Goal: Book appointment/travel/reservation

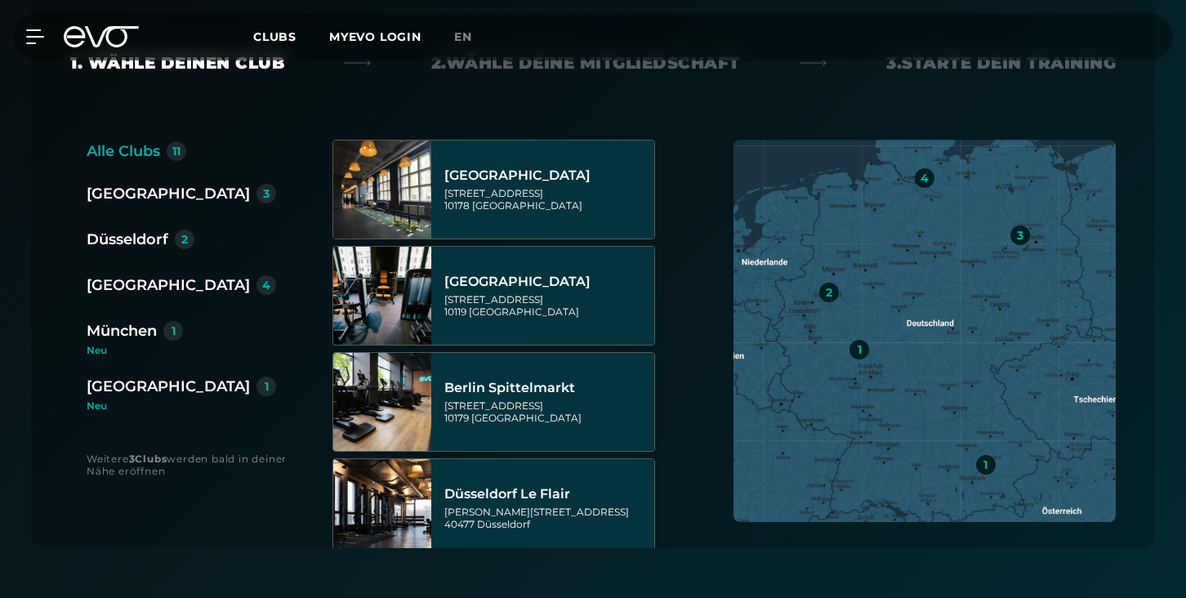
scroll to position [362, 0]
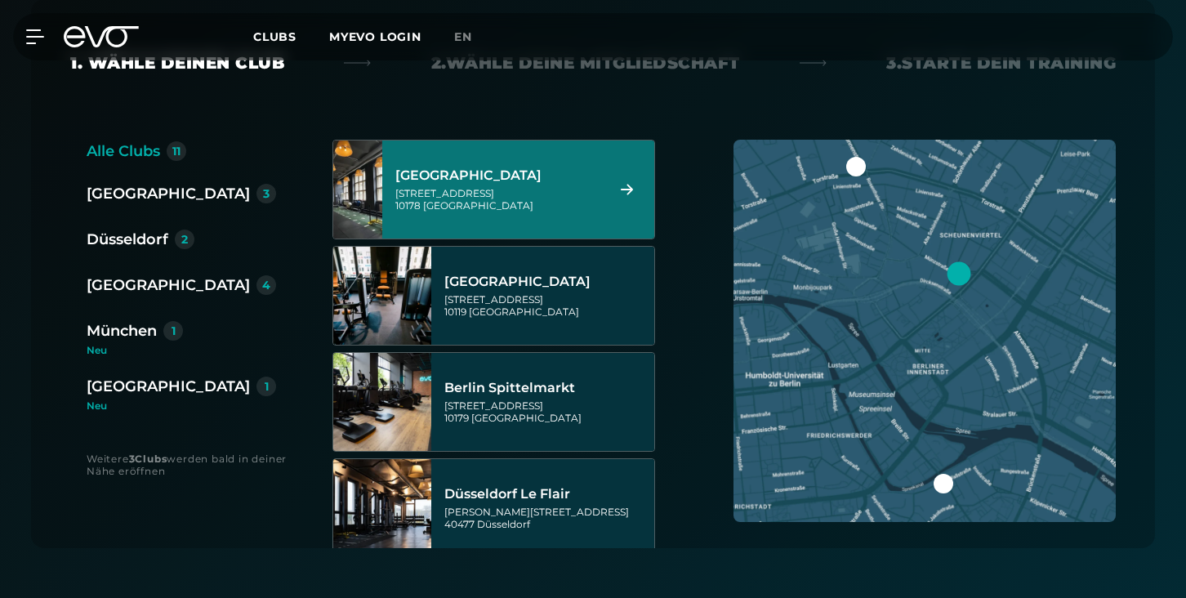
click at [496, 181] on div "[GEOGRAPHIC_DATA]" at bounding box center [497, 175] width 205 height 16
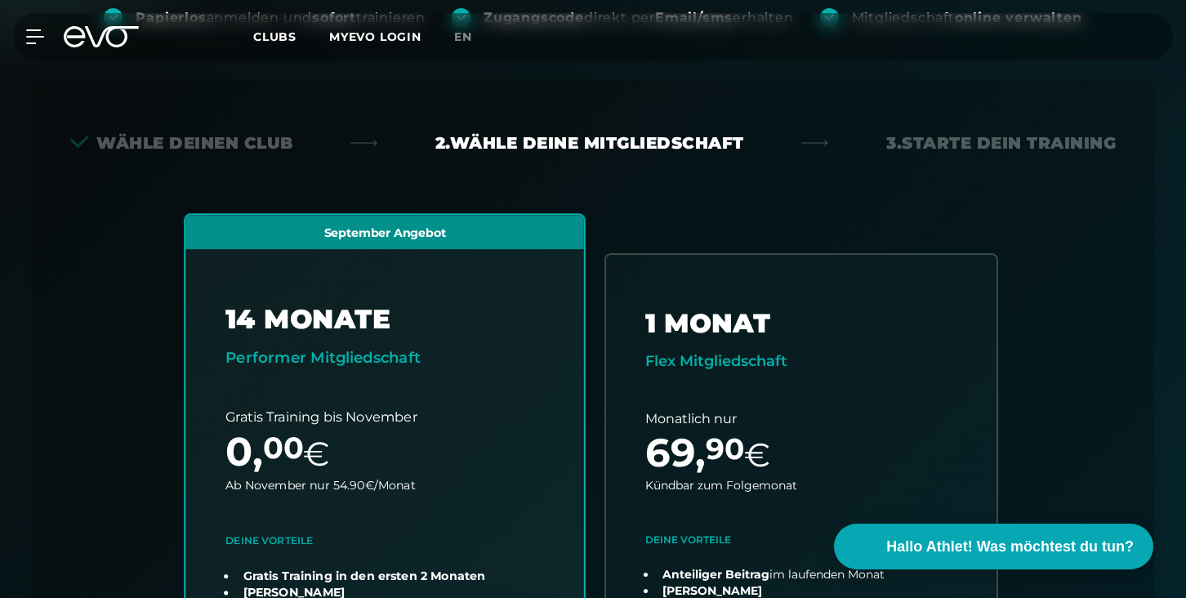
scroll to position [237, 0]
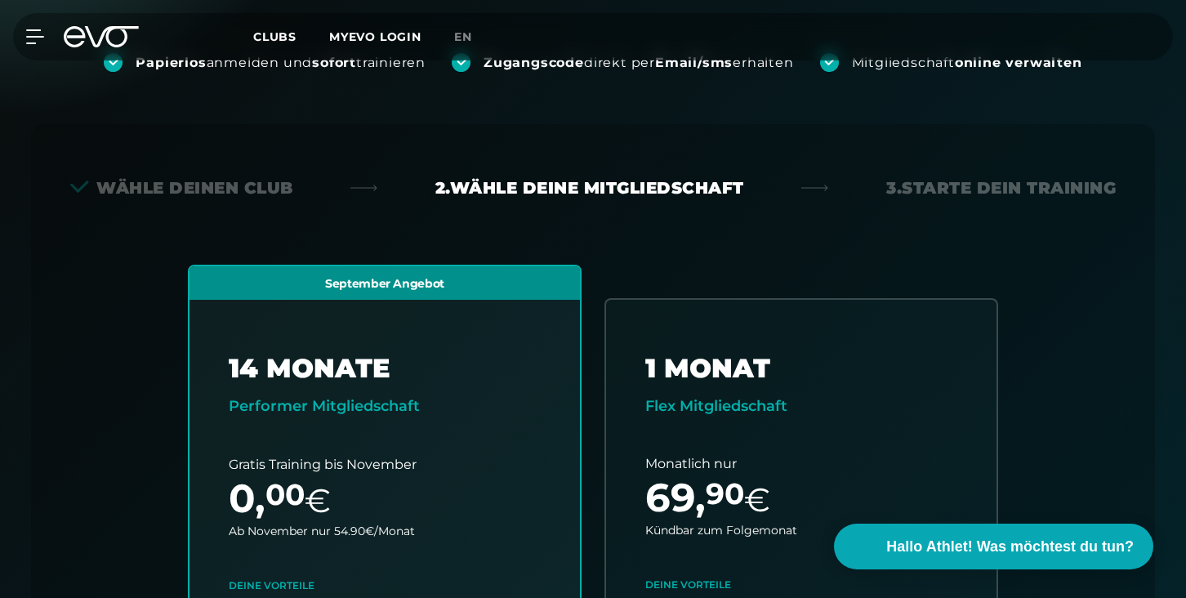
click at [171, 169] on div "Back Wähle deinen Club 2. Wähle deine Mitgliedschaft 3. Starte dein Training Al…" at bounding box center [593, 531] width 1124 height 814
click at [164, 189] on div "Wähle deinen Club" at bounding box center [181, 187] width 223 height 23
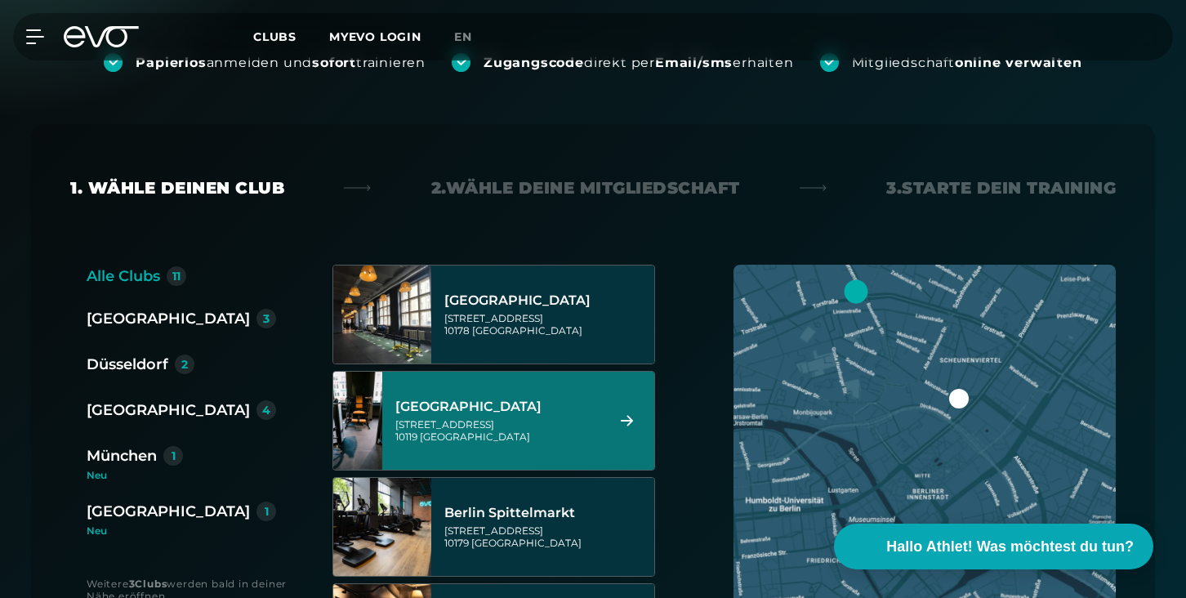
click at [157, 386] on div "Berlin 3 [GEOGRAPHIC_DATA] 2 [GEOGRAPHIC_DATA] 4 [GEOGRAPHIC_DATA] 1 [GEOGRAPHI…" at bounding box center [188, 421] width 203 height 229
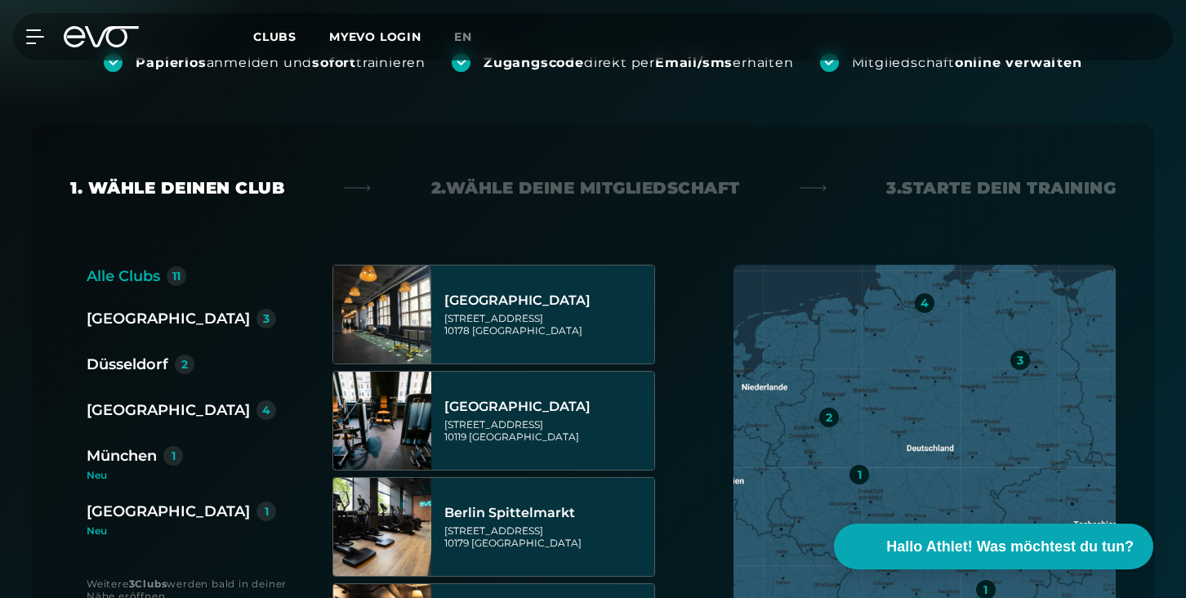
click at [141, 364] on div "Düsseldorf" at bounding box center [128, 364] width 82 height 23
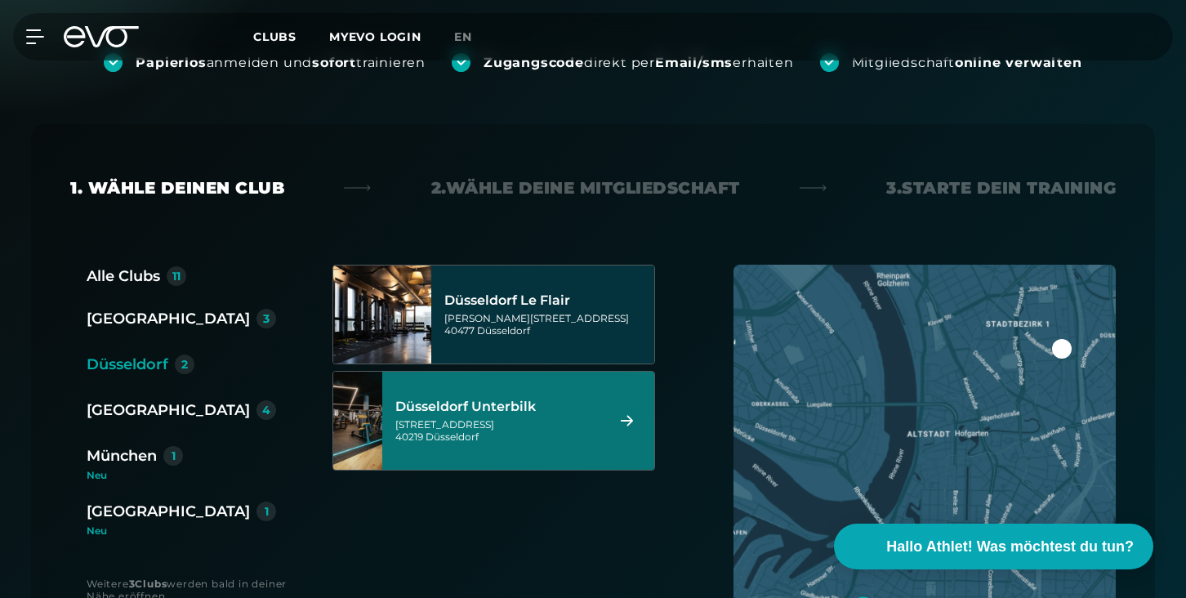
click at [568, 439] on div "[STREET_ADDRESS]" at bounding box center [497, 430] width 205 height 25
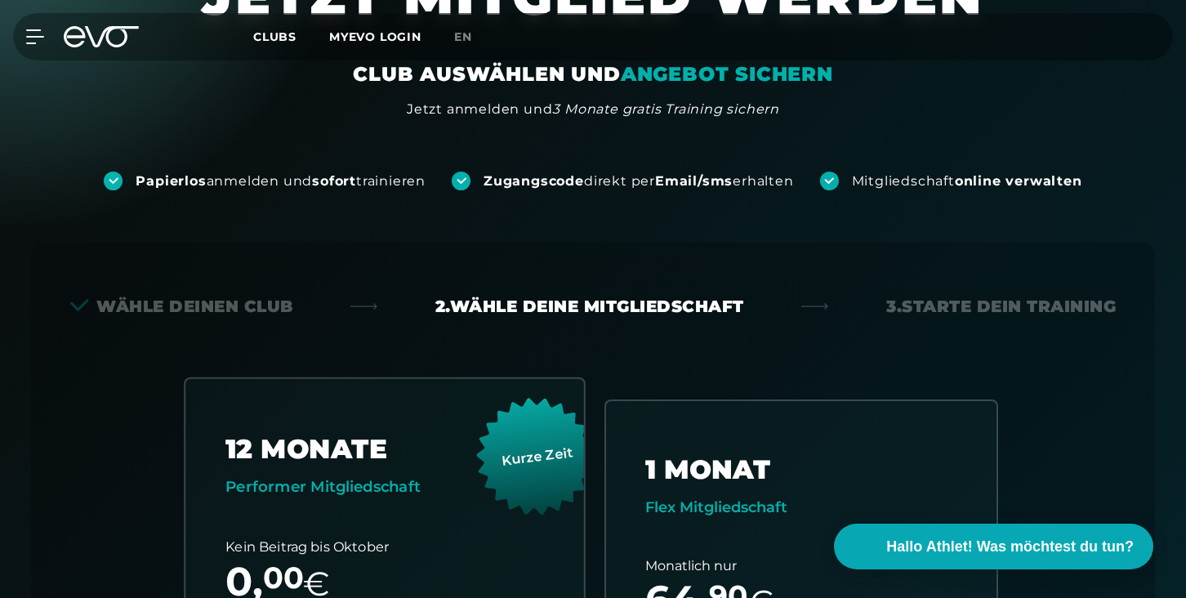
scroll to position [0, 0]
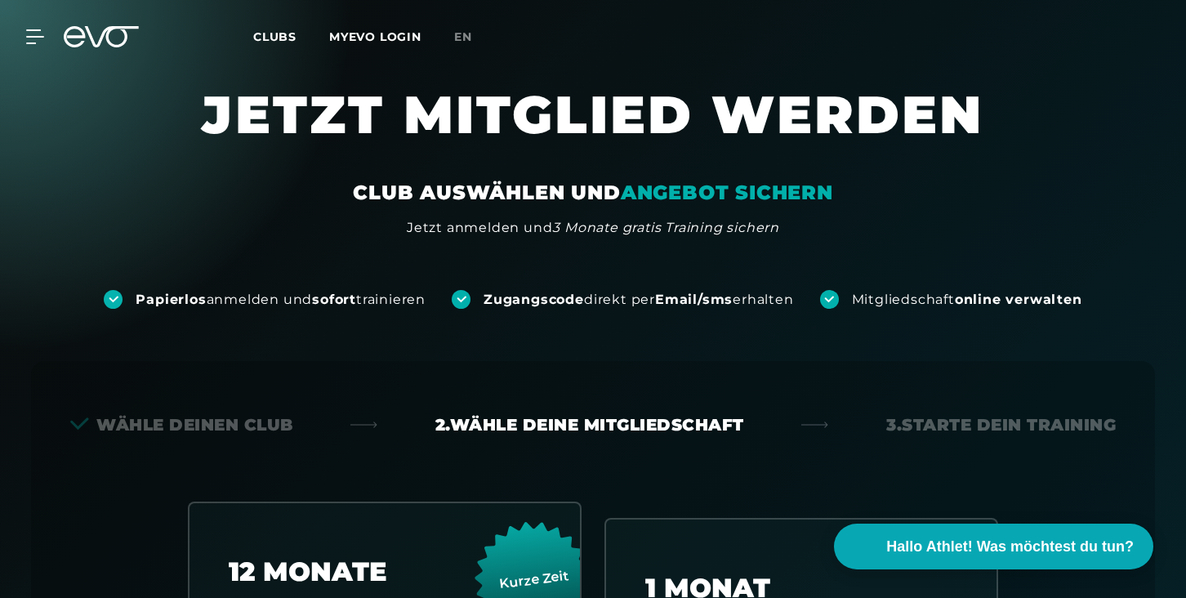
click at [301, 108] on h1 "JETZT MITGLIED WERDEN" at bounding box center [593, 131] width 980 height 98
click at [104, 37] on icon at bounding box center [101, 36] width 75 height 21
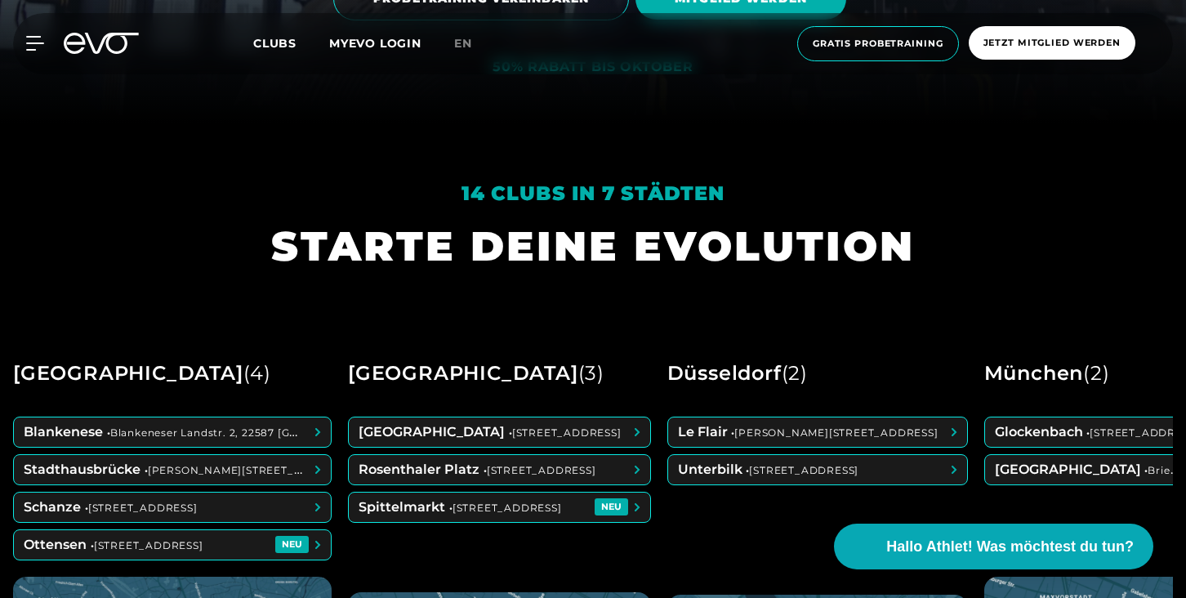
scroll to position [494, 0]
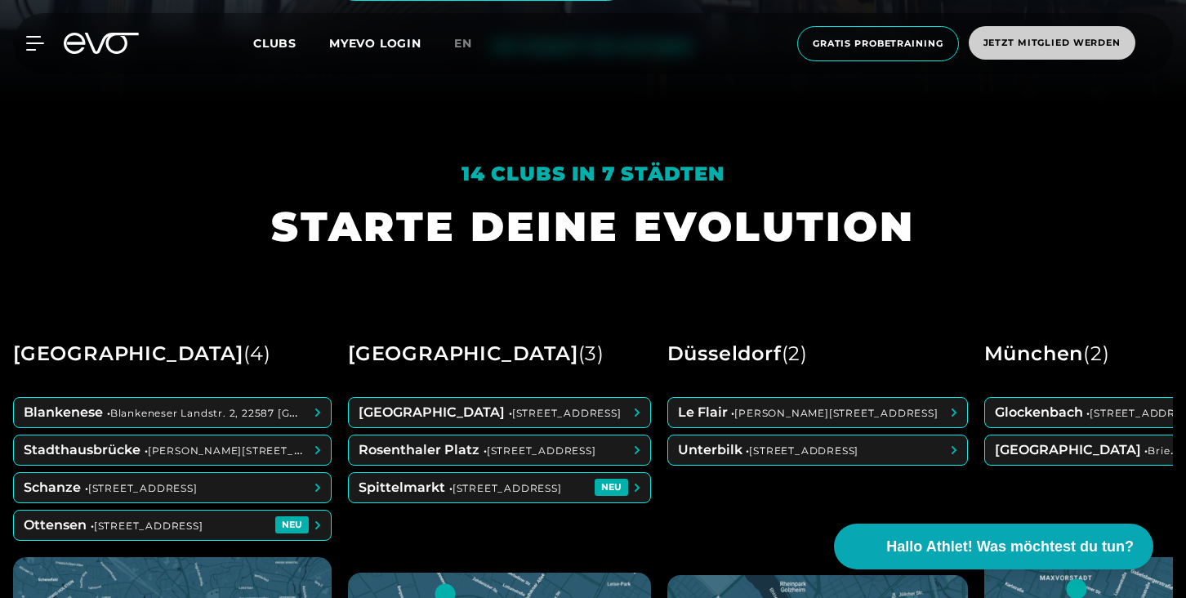
click at [1033, 42] on span "Jetzt Mitglied werden" at bounding box center [1051, 43] width 137 height 14
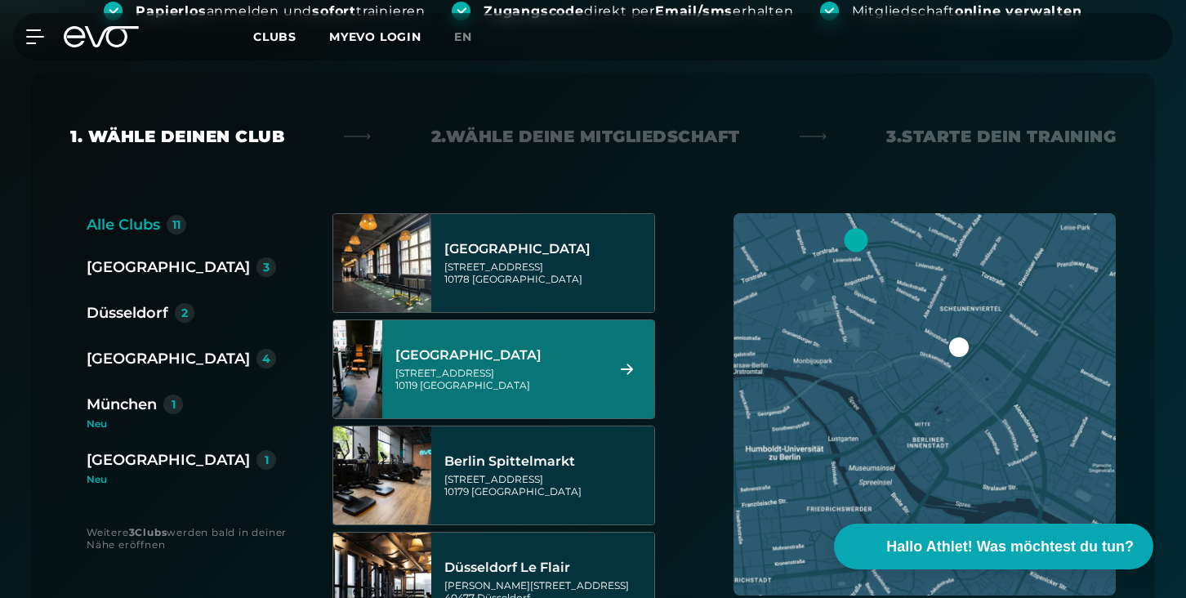
scroll to position [345, 0]
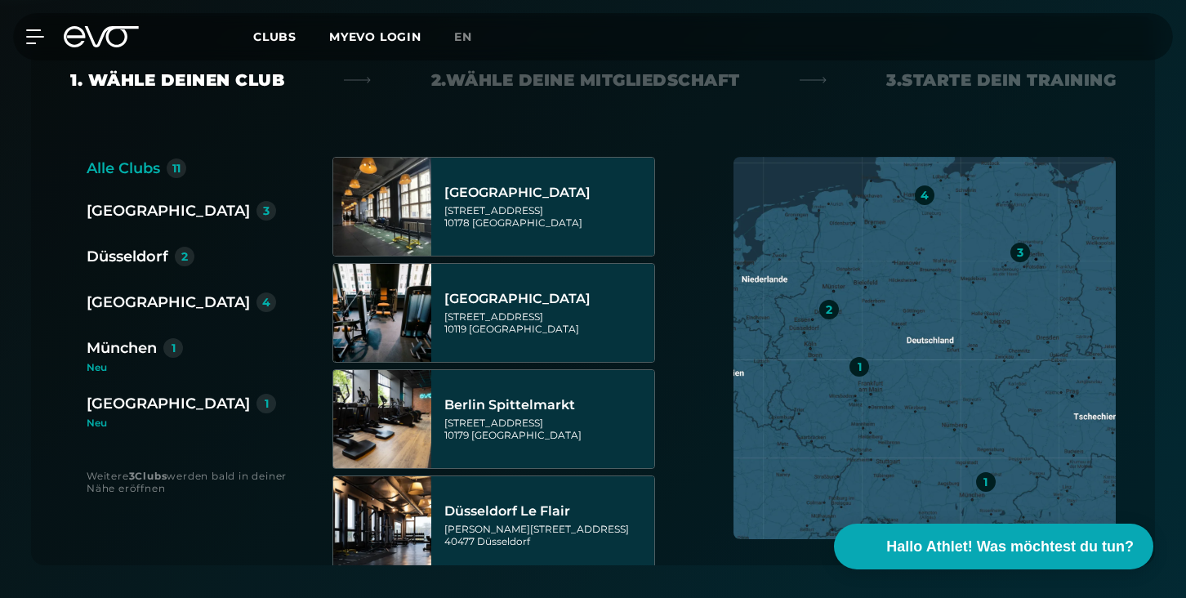
click at [133, 256] on div "Düsseldorf" at bounding box center [128, 256] width 82 height 23
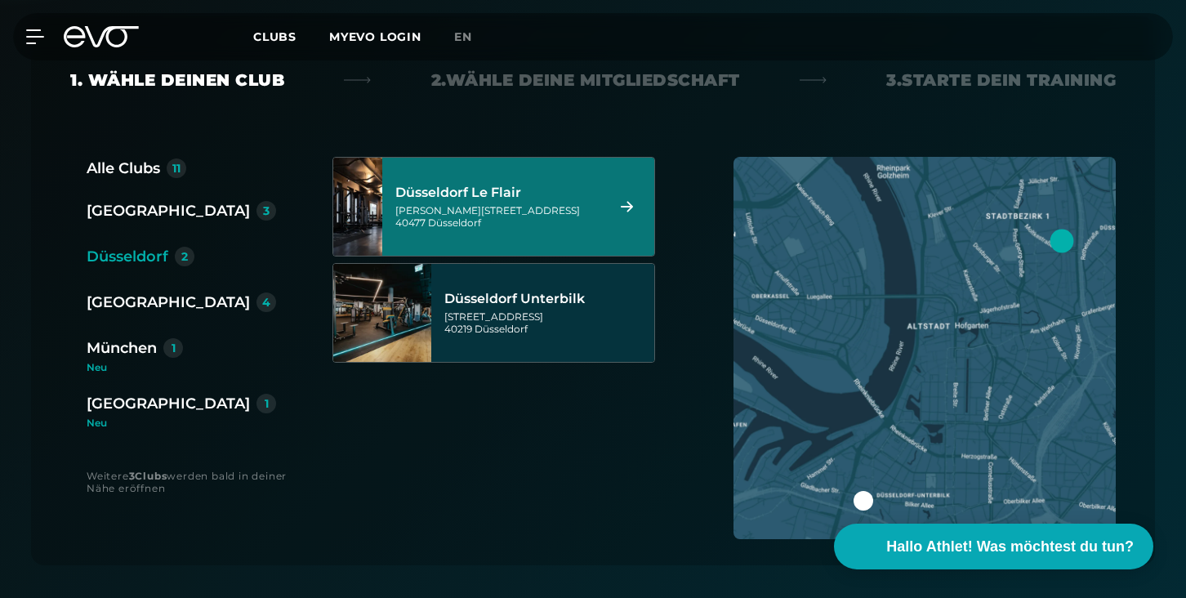
click at [511, 250] on div "[GEOGRAPHIC_DATA] Le Flair [PERSON_NAME][STREET_ADDRESS]" at bounding box center [518, 207] width 272 height 98
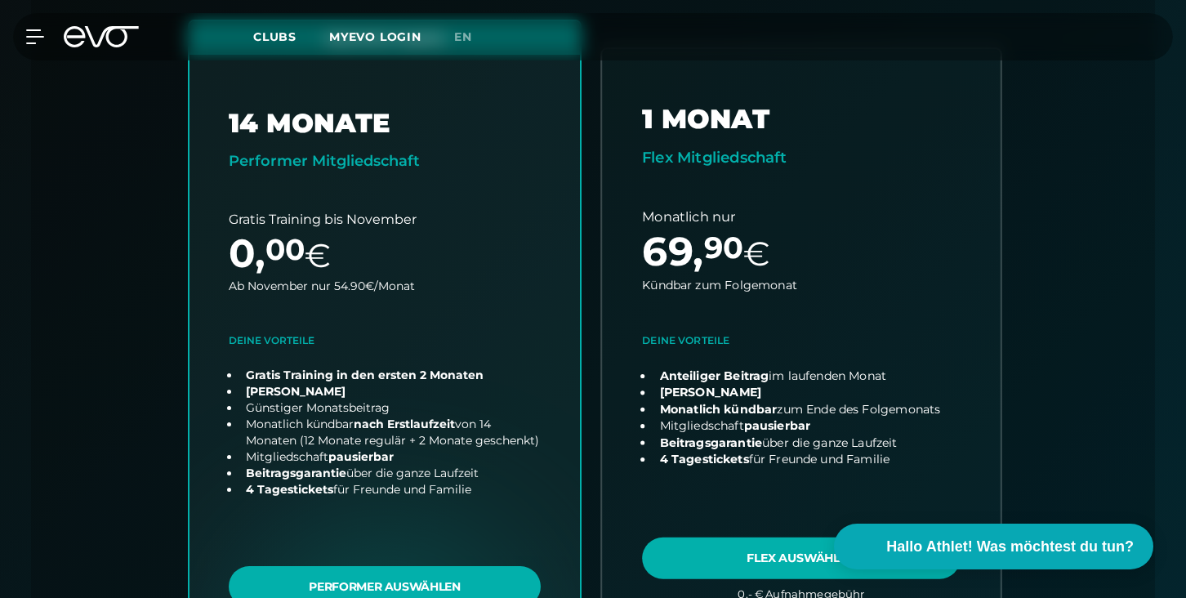
scroll to position [481, 0]
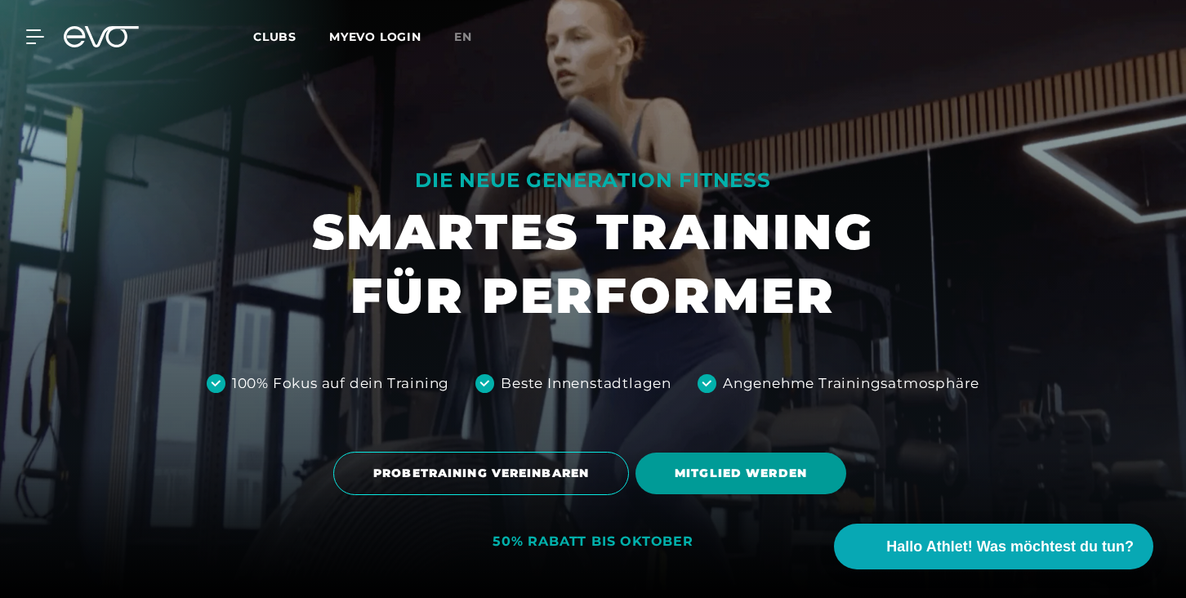
click at [743, 463] on span "MITGLIED WERDEN" at bounding box center [740, 474] width 211 height 42
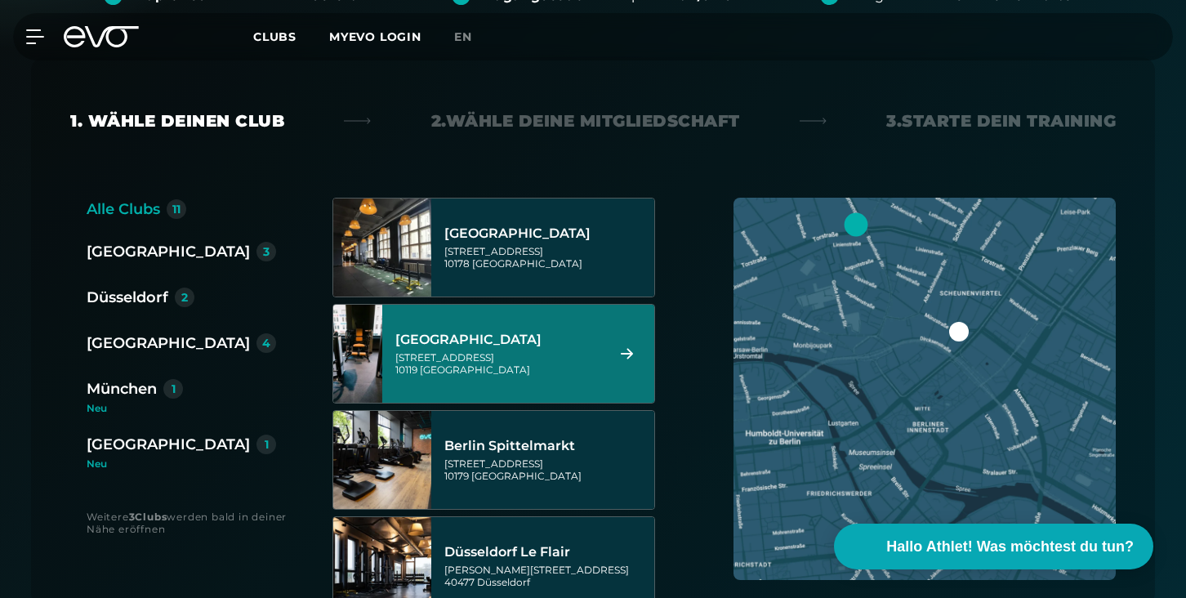
scroll to position [313, 0]
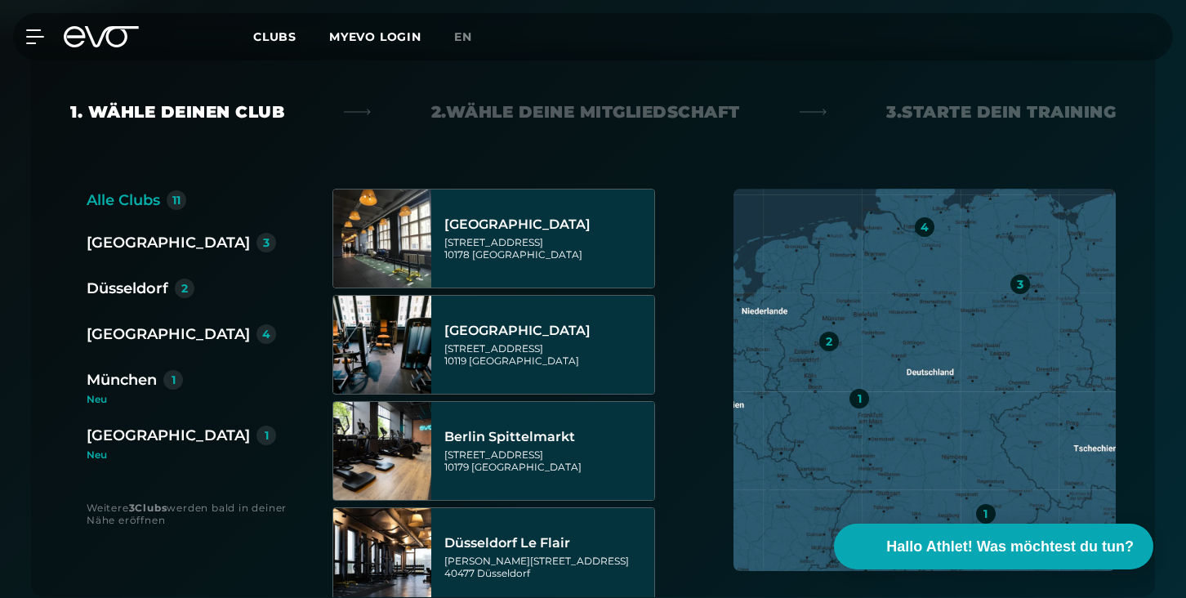
click at [141, 284] on div "Düsseldorf" at bounding box center [128, 288] width 82 height 23
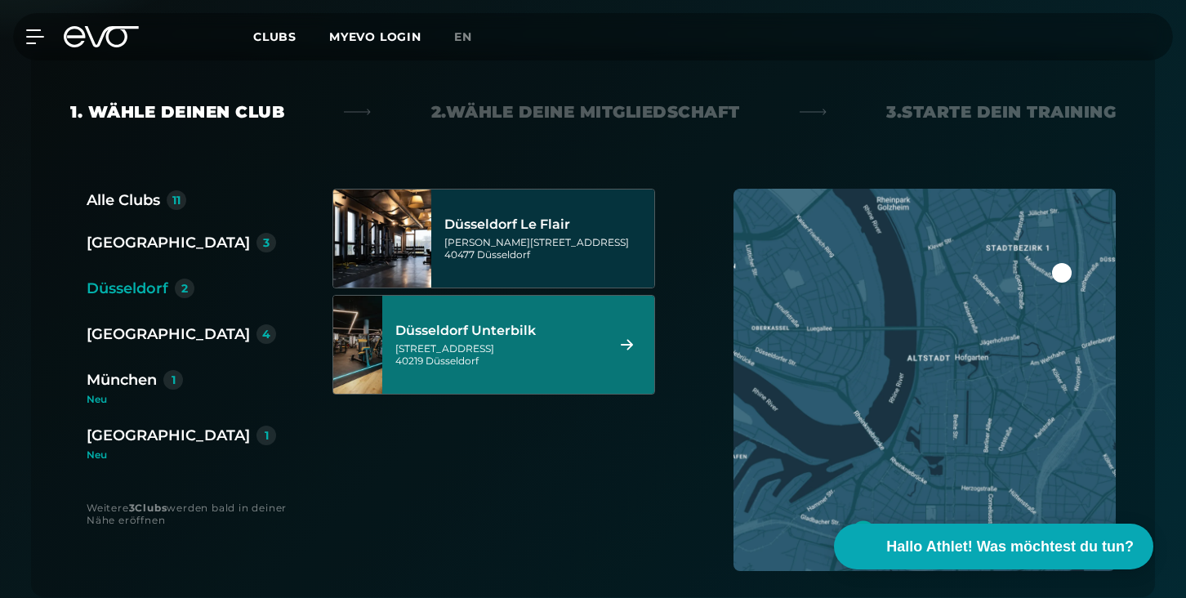
click at [513, 341] on div "[GEOGRAPHIC_DATA] Unterbilk [STREET_ADDRESS]" at bounding box center [497, 345] width 205 height 72
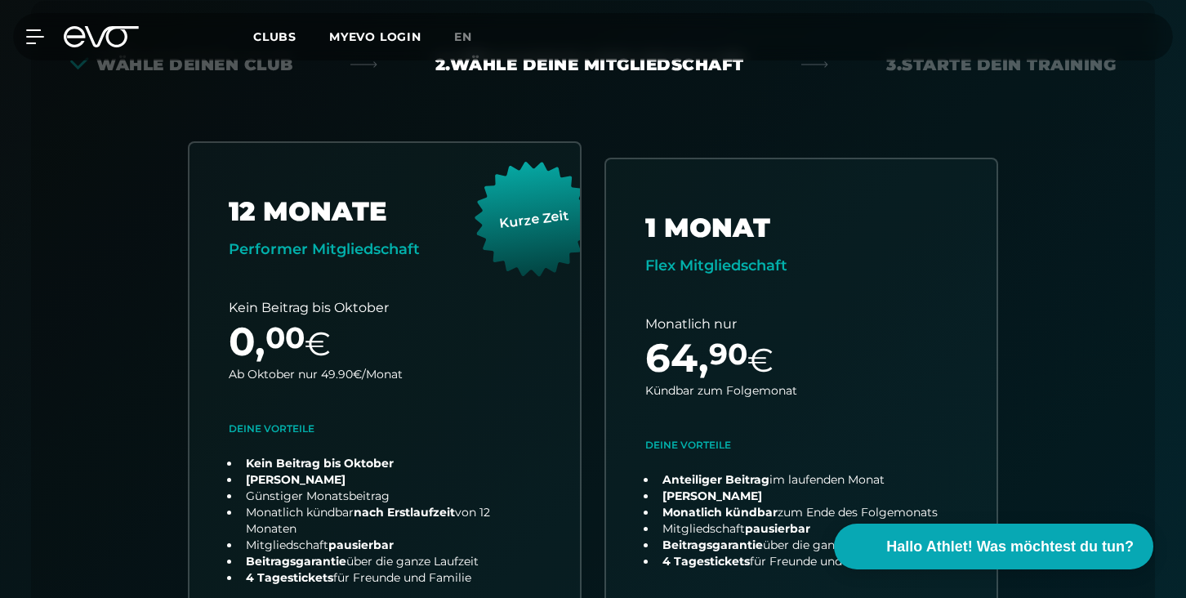
scroll to position [361, 0]
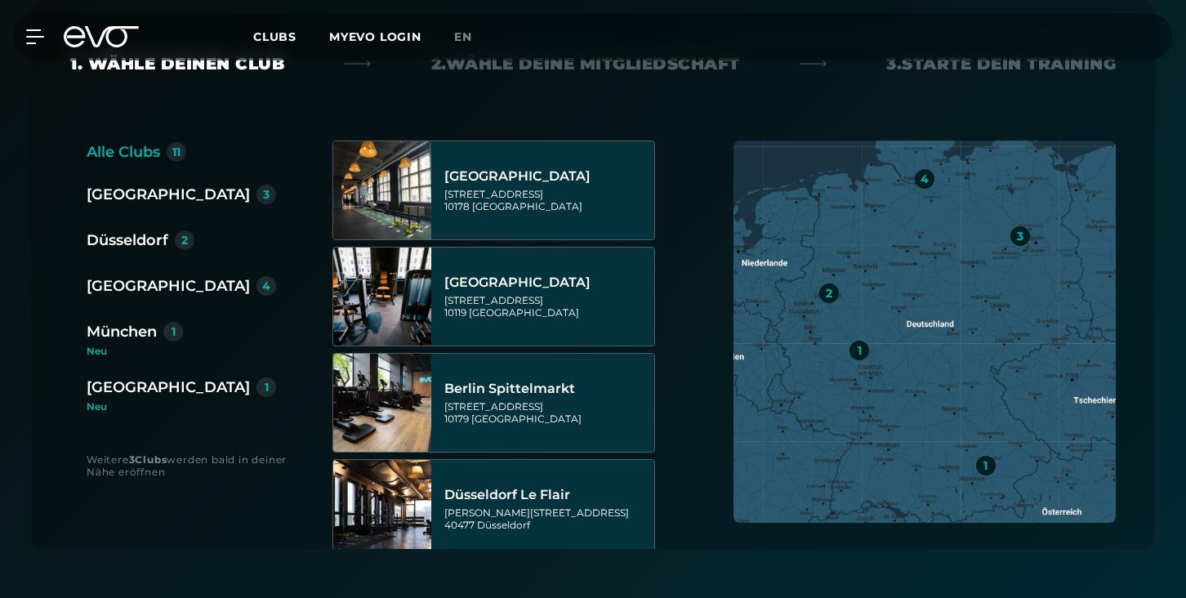
scroll to position [361, 0]
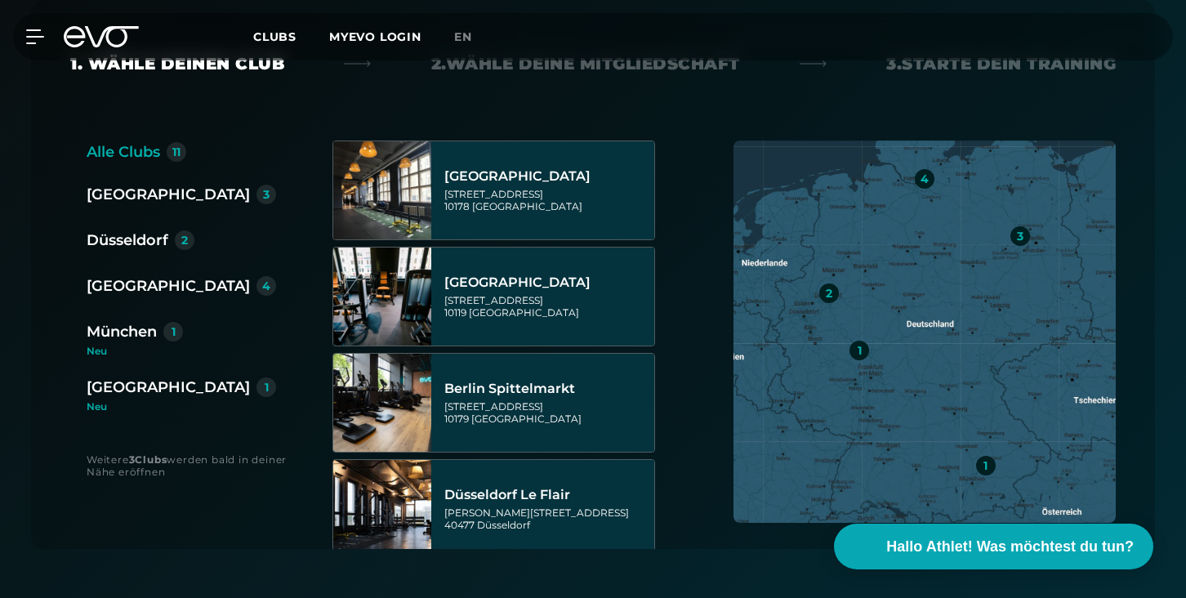
click at [140, 254] on div "Düsseldorf 2" at bounding box center [188, 242] width 203 height 26
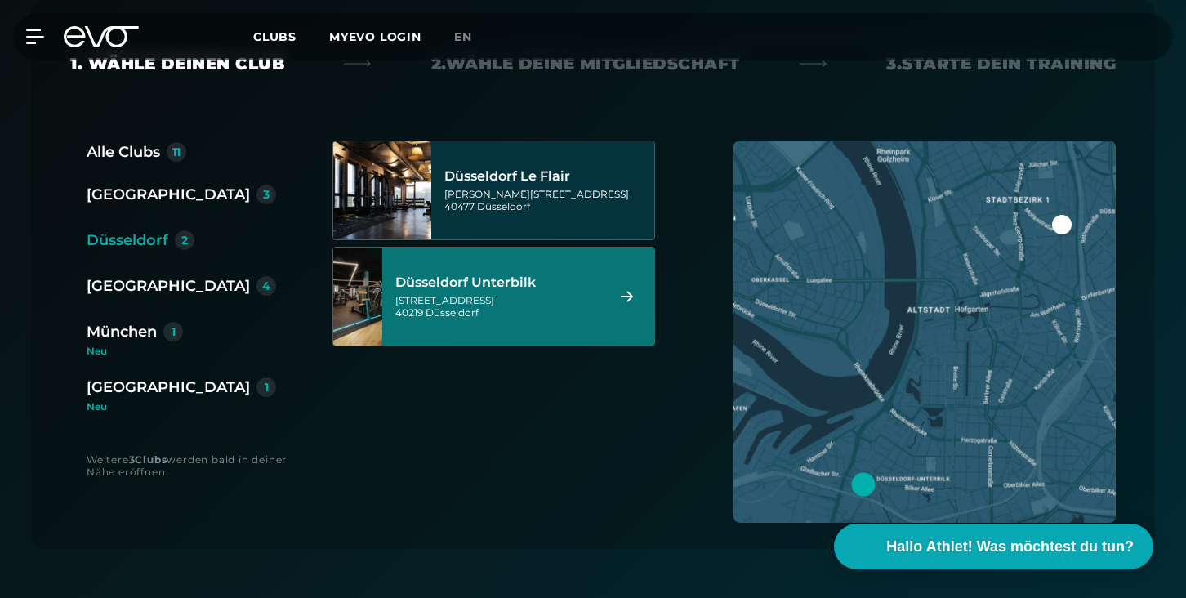
click at [518, 332] on div "[GEOGRAPHIC_DATA] Unterbilk [STREET_ADDRESS]" at bounding box center [518, 296] width 272 height 98
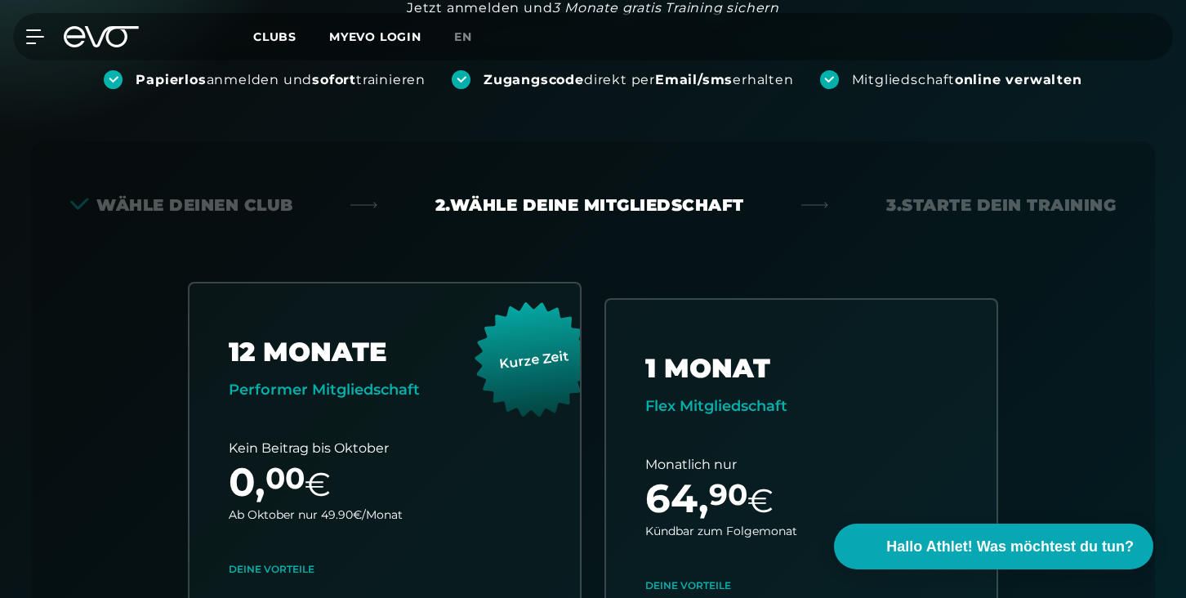
scroll to position [212, 0]
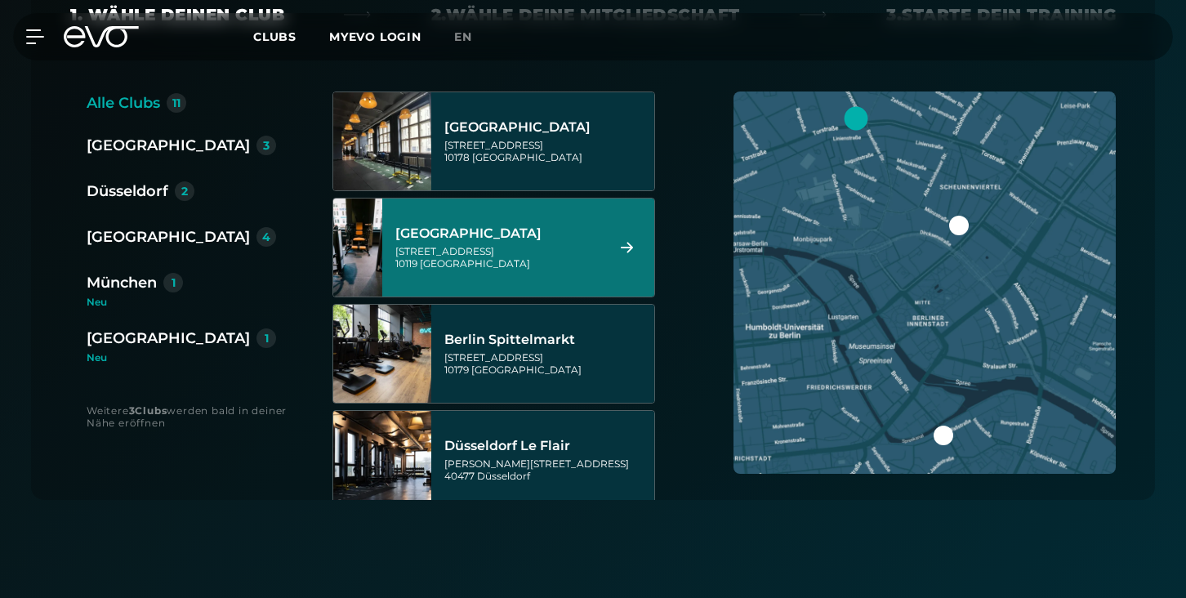
scroll to position [421, 0]
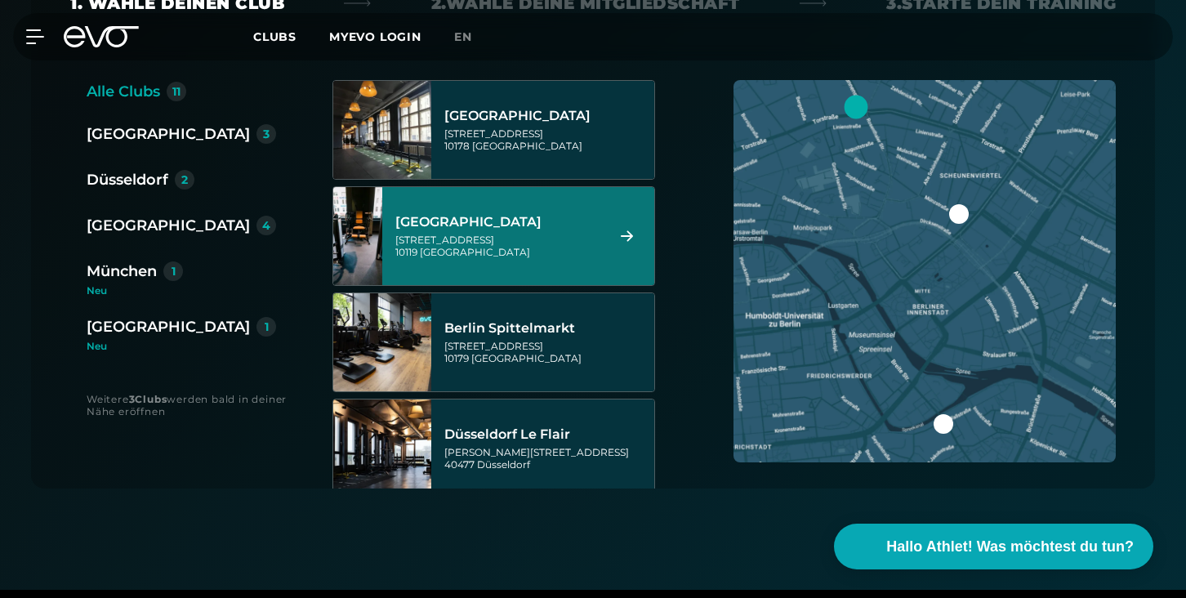
click at [133, 223] on div "[GEOGRAPHIC_DATA]" at bounding box center [168, 225] width 163 height 23
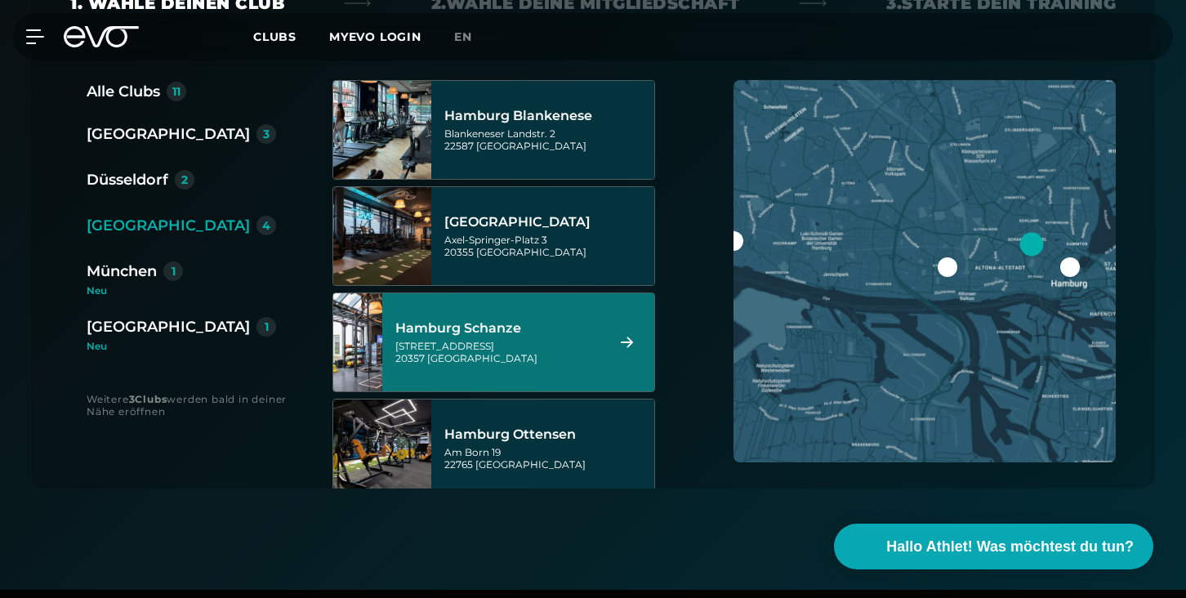
click at [534, 347] on div "Kampstraße 15 20357 Hamburg" at bounding box center [497, 352] width 205 height 25
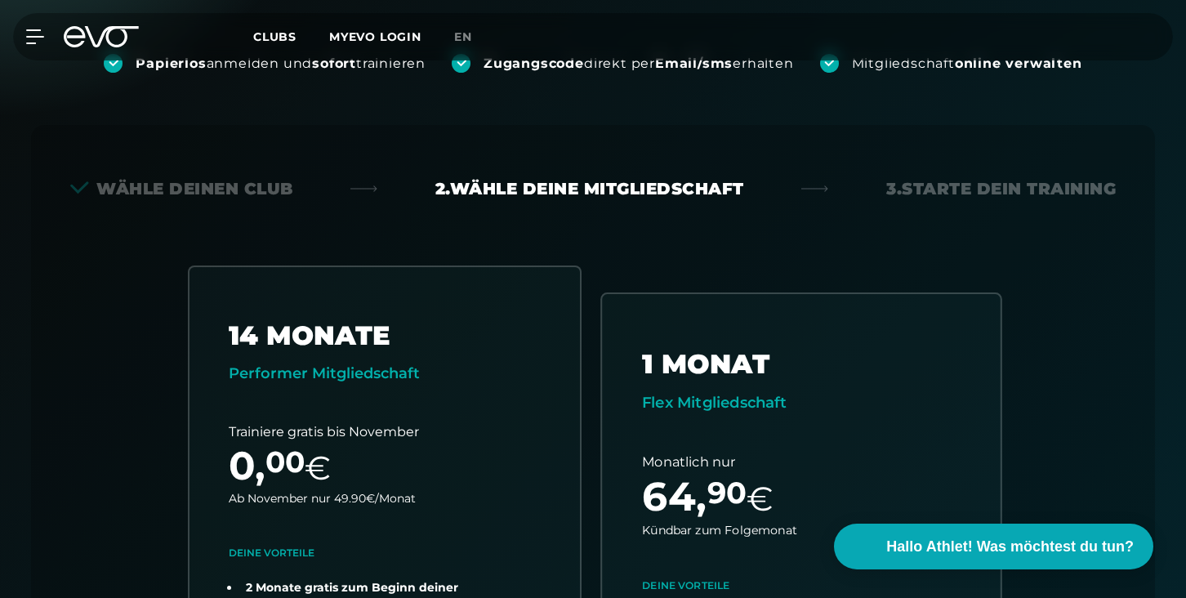
scroll to position [212, 0]
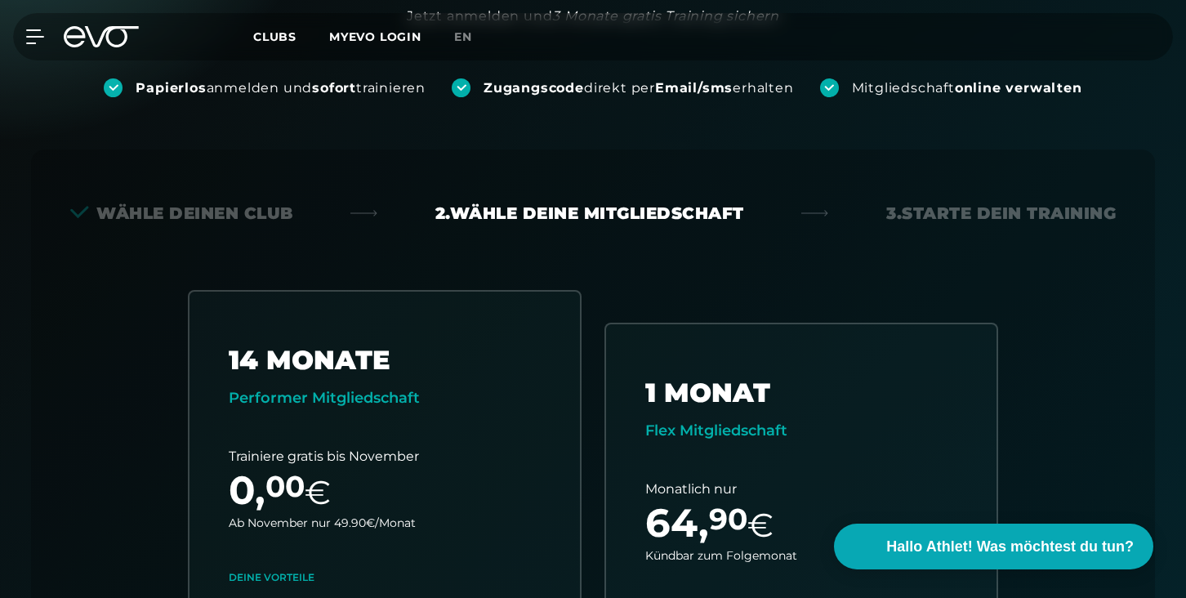
click at [100, 35] on icon at bounding box center [101, 36] width 75 height 21
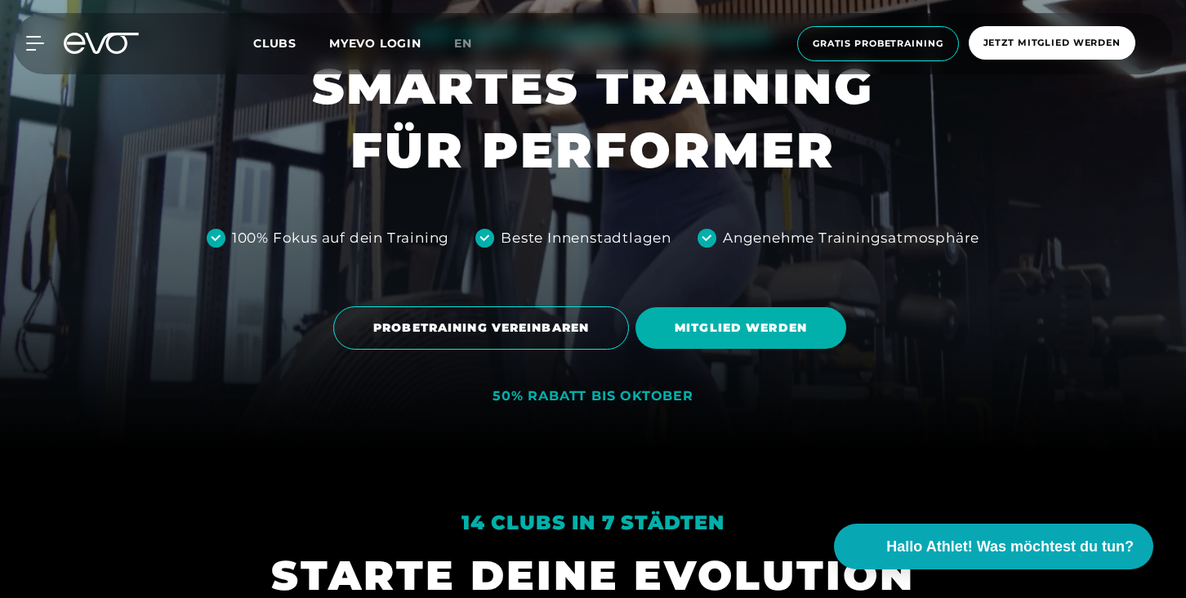
scroll to position [174, 0]
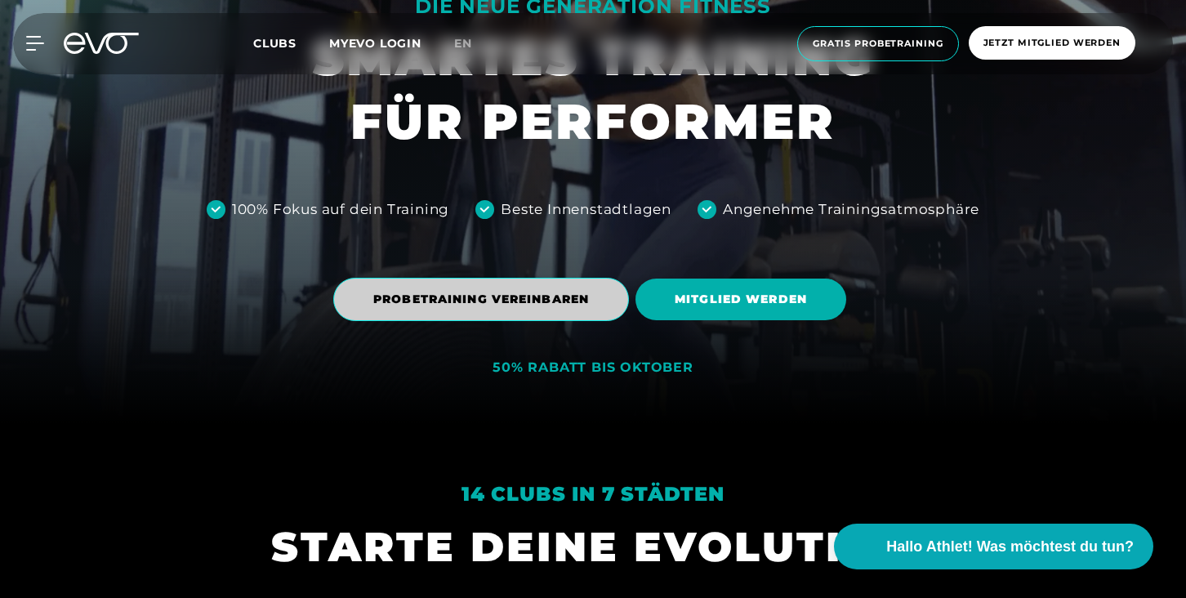
click at [577, 310] on span "PROBETRAINING VEREINBAREN" at bounding box center [481, 299] width 296 height 43
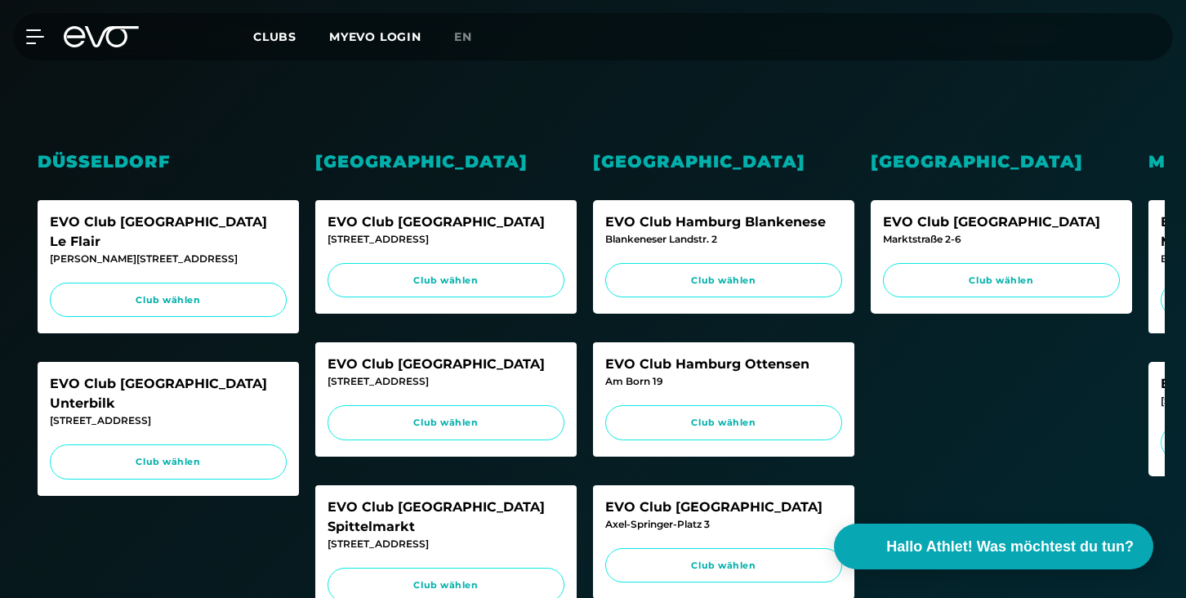
scroll to position [435, 0]
